Goal: Check status: Check status

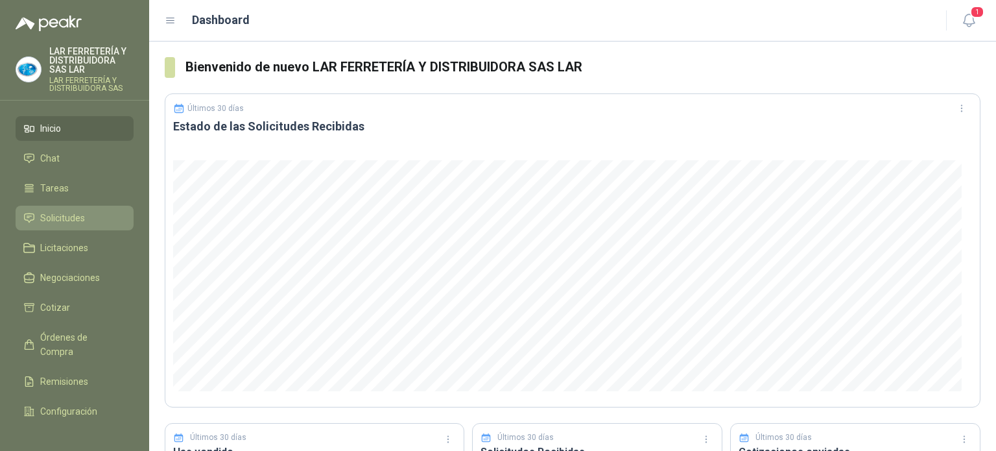
click at [67, 216] on span "Solicitudes" at bounding box center [62, 218] width 45 height 14
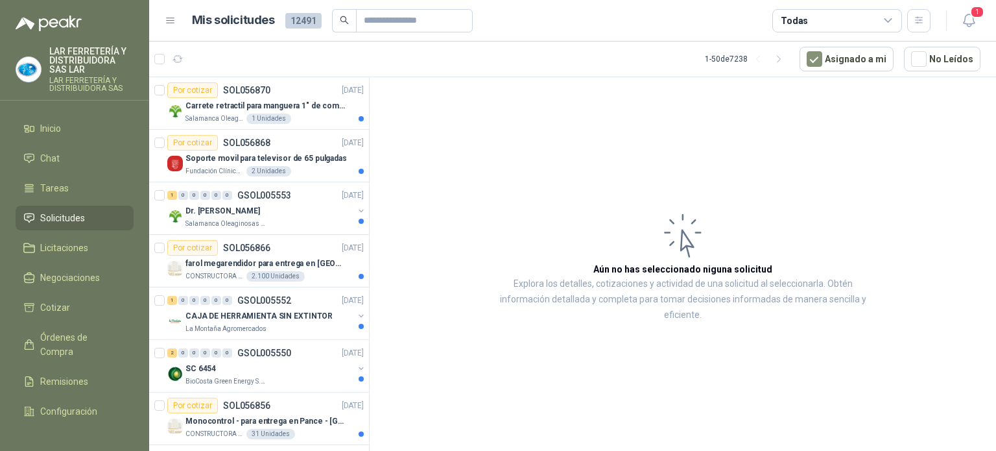
click at [850, 14] on div "Todas" at bounding box center [837, 20] width 130 height 23
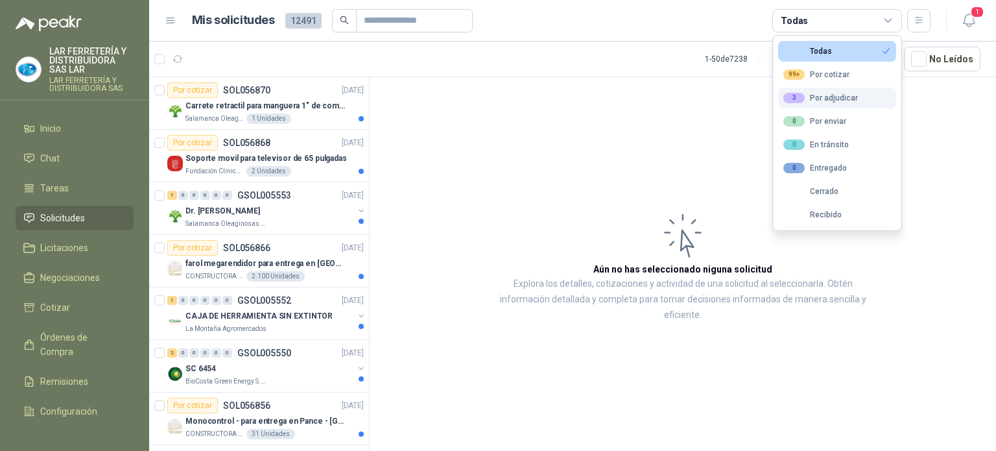
click at [846, 99] on div "3 Por adjudicar" at bounding box center [820, 98] width 75 height 10
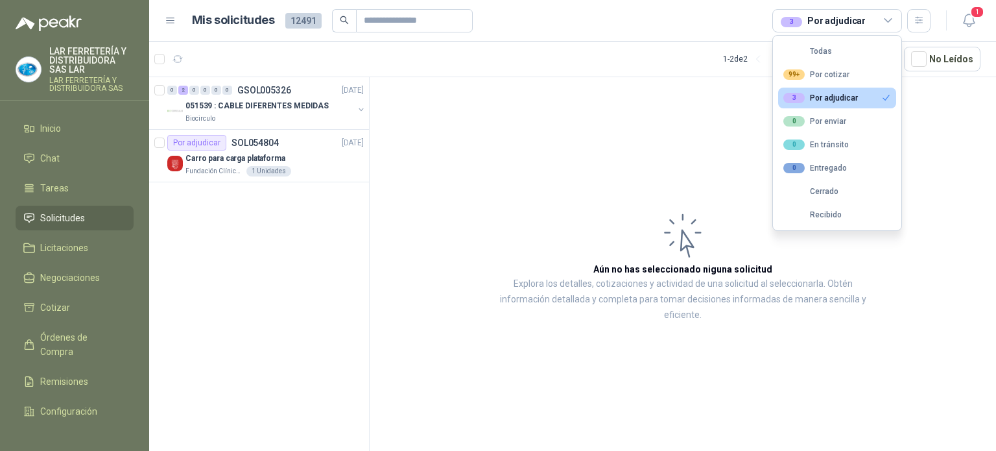
click at [826, 18] on div "3 Por adjudicar" at bounding box center [823, 21] width 85 height 14
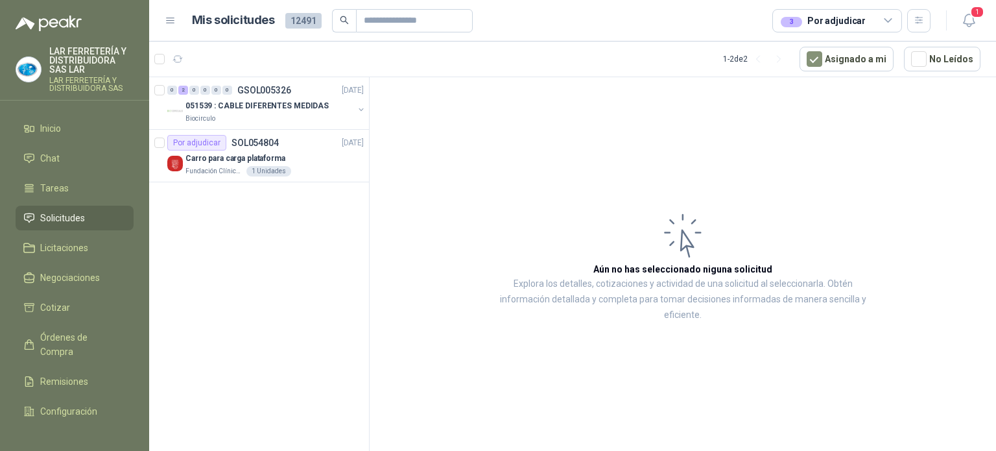
click at [826, 18] on div "3 Por adjudicar" at bounding box center [823, 21] width 85 height 14
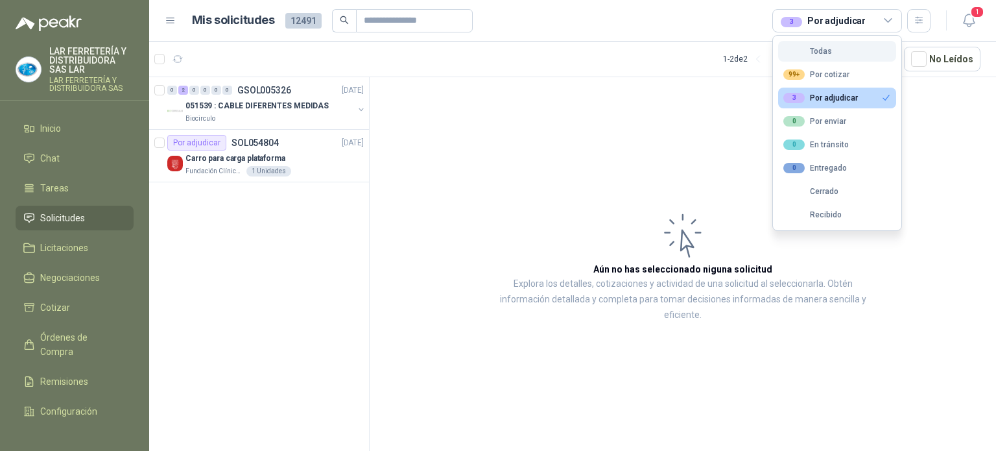
click at [813, 47] on div "Todas" at bounding box center [807, 51] width 49 height 9
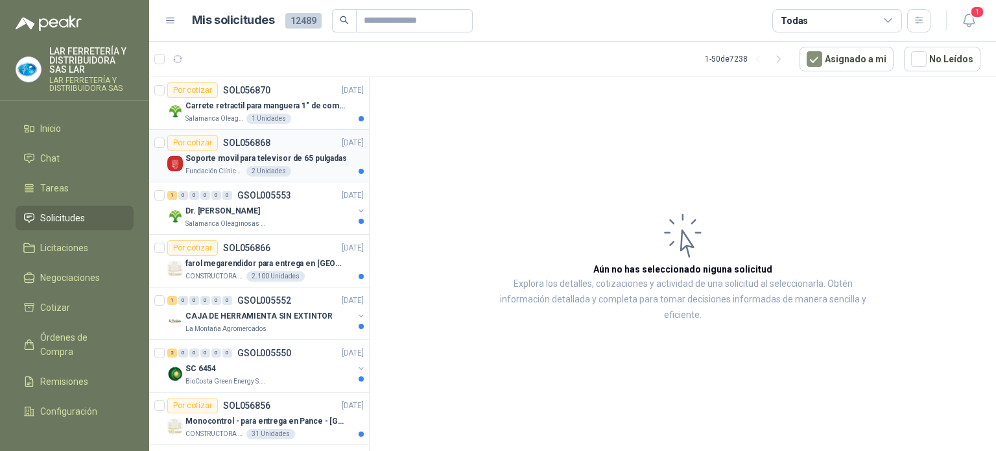
click at [316, 173] on div "Fundación Clínica Shaio 2 Unidades" at bounding box center [274, 171] width 178 height 10
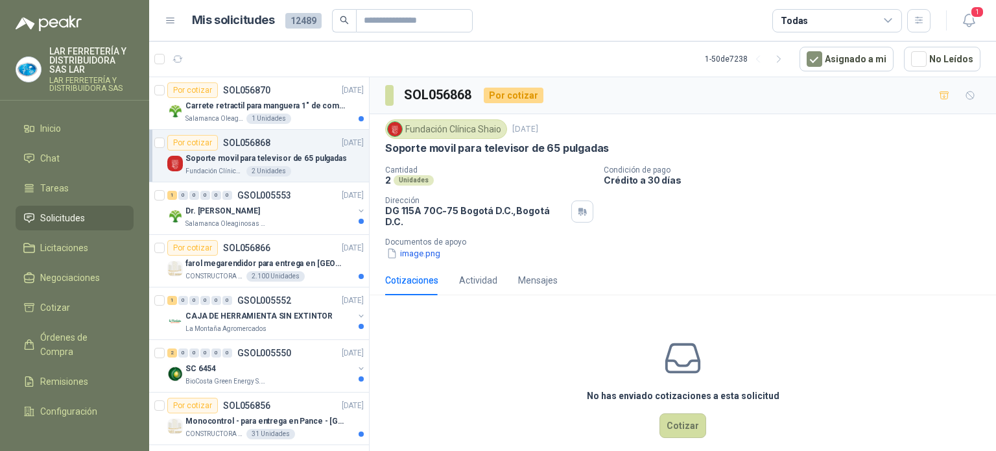
drag, startPoint x: 316, startPoint y: 173, endPoint x: 676, endPoint y: 227, distance: 363.4
click at [676, 227] on div "Cantidad 2 Unidades Condición de pago Crédito a 30 días Dirección DG 115A 70C-7…" at bounding box center [682, 212] width 595 height 95
